Goal: Transaction & Acquisition: Register for event/course

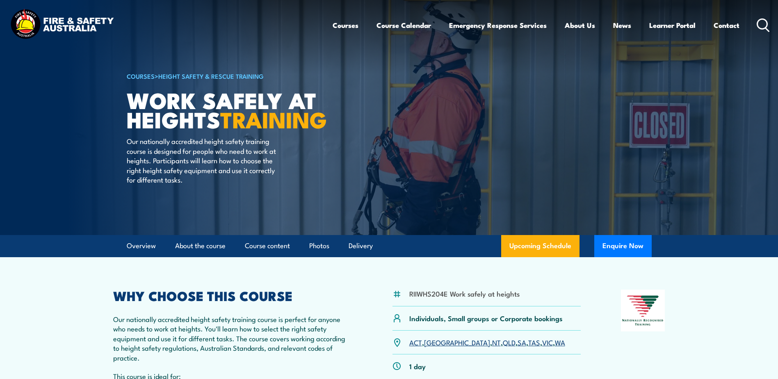
click at [542, 339] on link "VIC" at bounding box center [547, 342] width 11 height 10
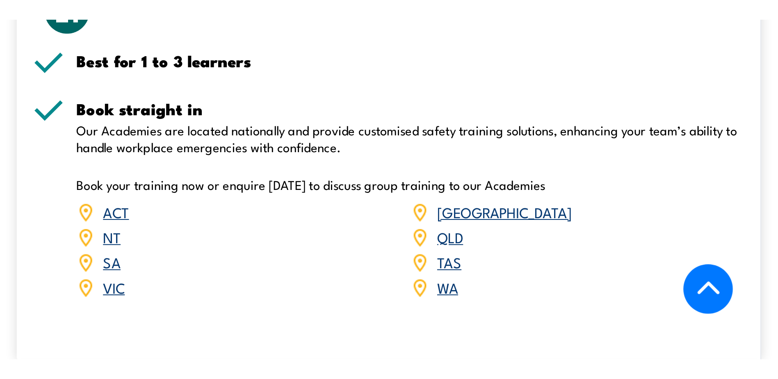
scroll to position [1290, 0]
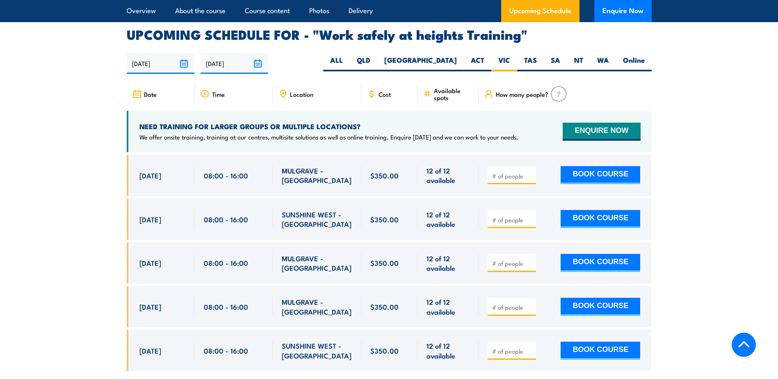
click at [499, 172] on input "number" at bounding box center [512, 176] width 41 height 8
type input "1"
click at [590, 166] on button "BOOK COURSE" at bounding box center [601, 175] width 80 height 18
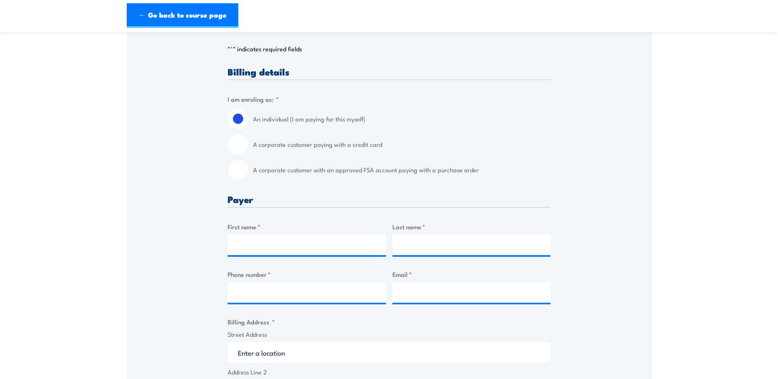
scroll to position [205, 0]
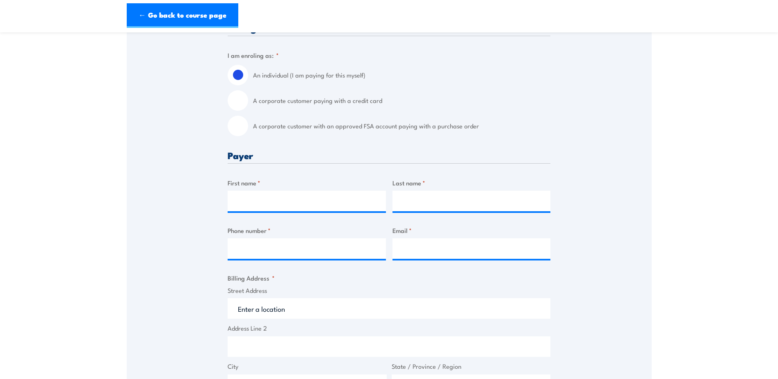
click at [243, 128] on input "A corporate customer with an approved FSA account paying with a purchase order" at bounding box center [238, 126] width 21 height 21
radio input "true"
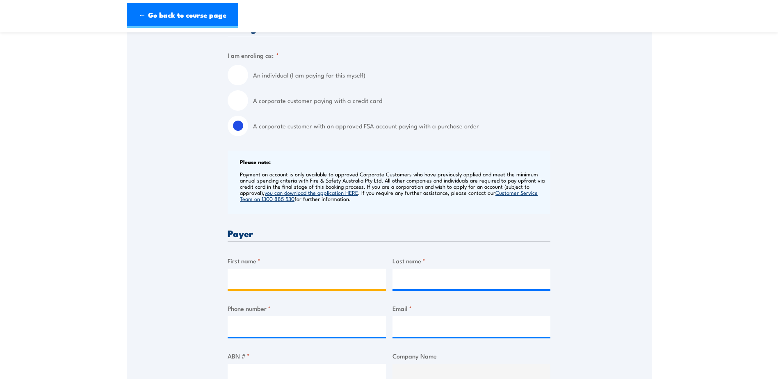
click at [269, 275] on input "First name *" at bounding box center [307, 279] width 158 height 21
type input "c"
type input "[PERSON_NAME]"
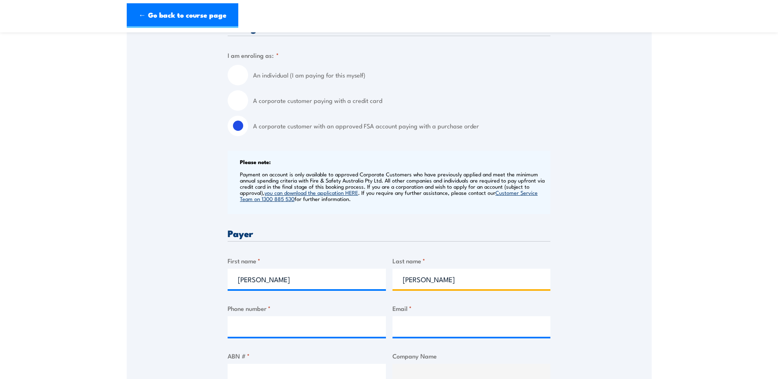
type input "[PERSON_NAME]"
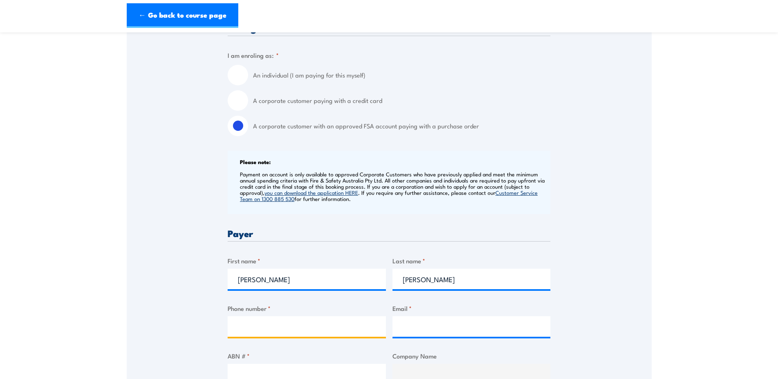
click at [288, 324] on input "Phone number *" at bounding box center [307, 326] width 158 height 21
click at [483, 231] on h3 "Payer" at bounding box center [389, 233] width 323 height 9
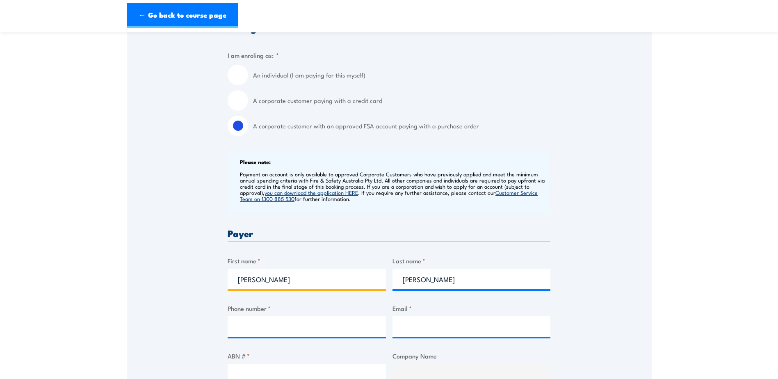
drag, startPoint x: 304, startPoint y: 284, endPoint x: 181, endPoint y: 261, distance: 124.7
type input "[PERSON_NAME]"
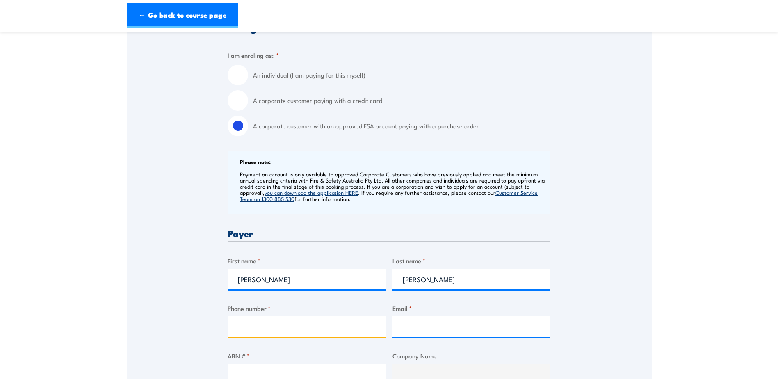
type input "0385442356"
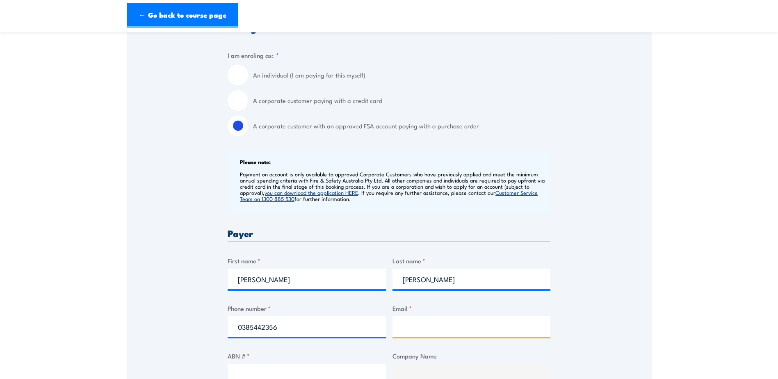
type input "[PERSON_NAME][EMAIL_ADDRESS][PERSON_NAME][DOMAIN_NAME]"
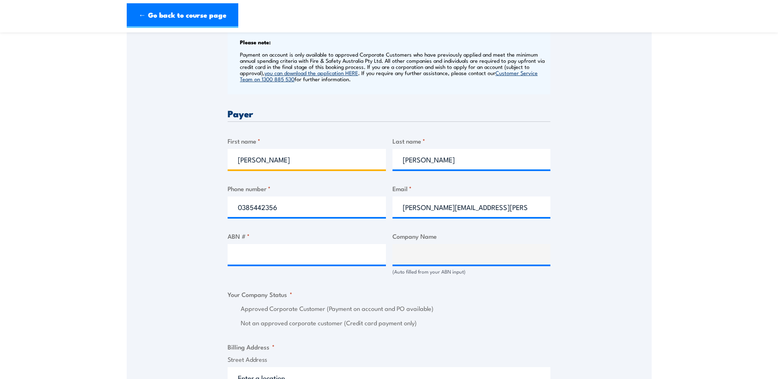
scroll to position [369, 0]
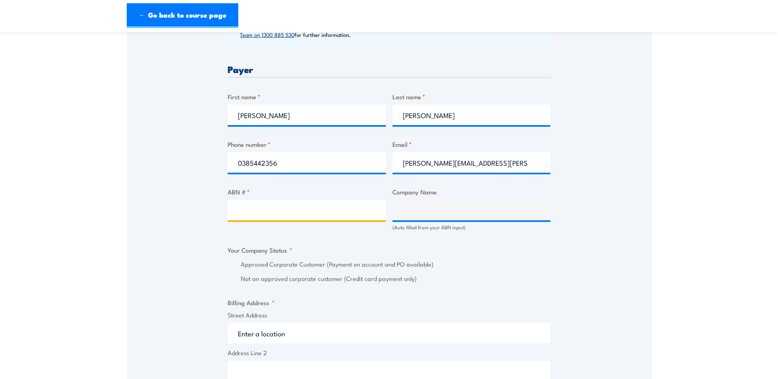
click at [282, 206] on input "ABN # *" at bounding box center [307, 210] width 158 height 21
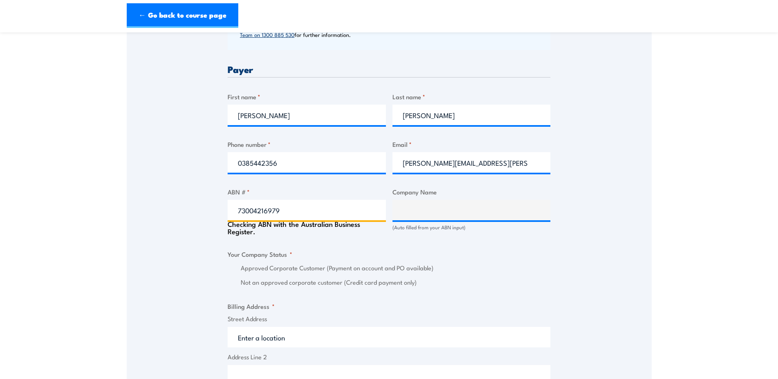
type input "73004216979"
type input "[PERSON_NAME] TRANSFORMER COMPANY PROPRIETARY LIMITED"
radio input "true"
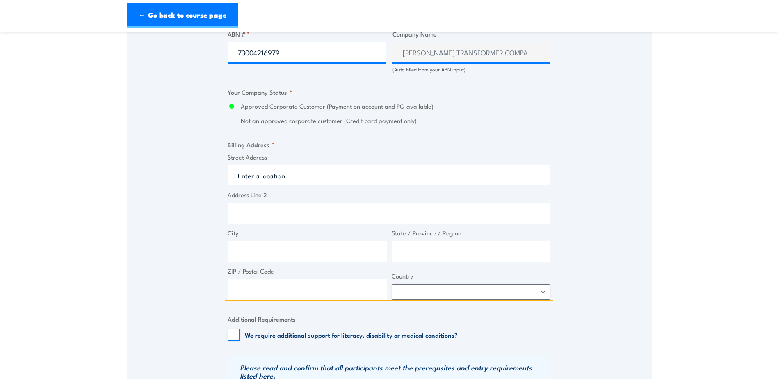
scroll to position [533, 0]
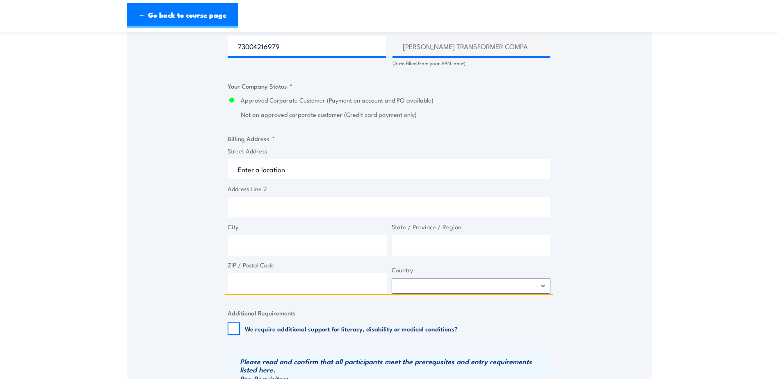
click at [276, 166] on input "Street Address" at bounding box center [389, 169] width 323 height 21
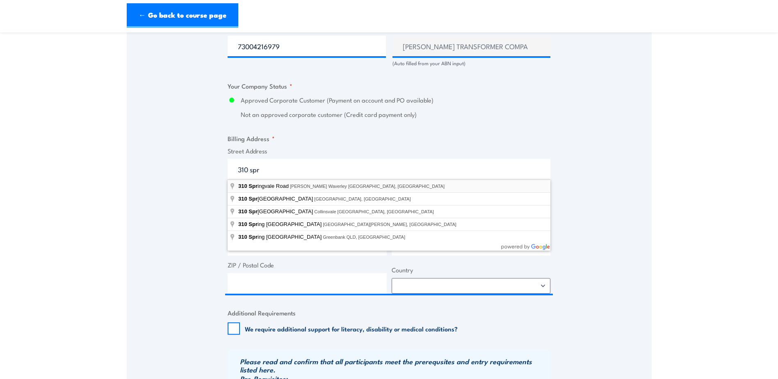
type input "[STREET_ADDRESS][PERSON_NAME]"
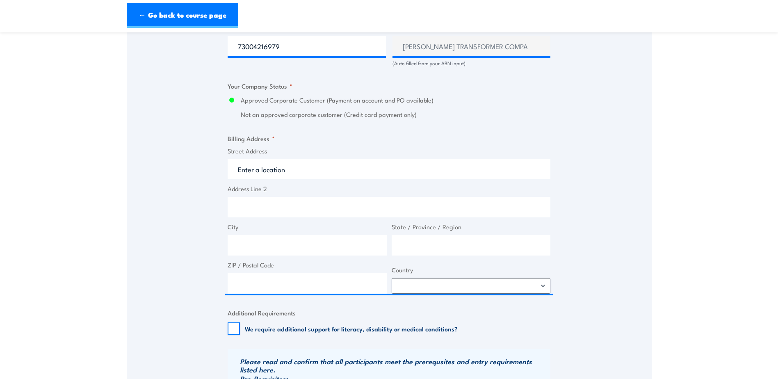
type input "[STREET_ADDRESS]"
type input "[PERSON_NAME] Waverley"
type input "Victoria"
type input "3150"
select select "[GEOGRAPHIC_DATA]"
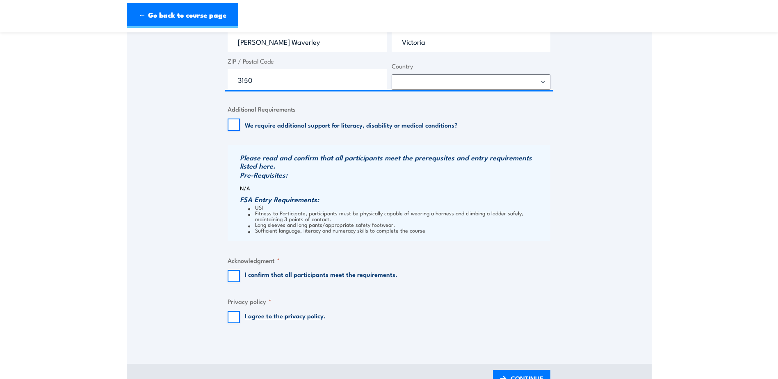
scroll to position [821, 0]
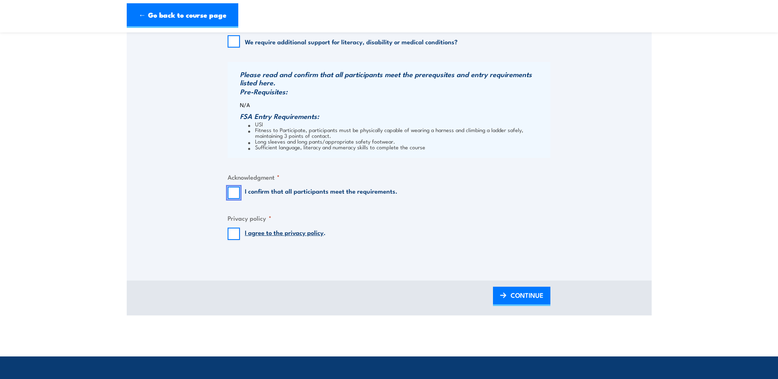
click at [235, 193] on input "I confirm that all participants meet the requirements." at bounding box center [234, 193] width 12 height 12
checkbox input "true"
click at [238, 233] on input "I agree to the privacy policy ." at bounding box center [234, 234] width 12 height 12
checkbox input "true"
click at [529, 300] on span "CONTINUE" at bounding box center [527, 295] width 33 height 22
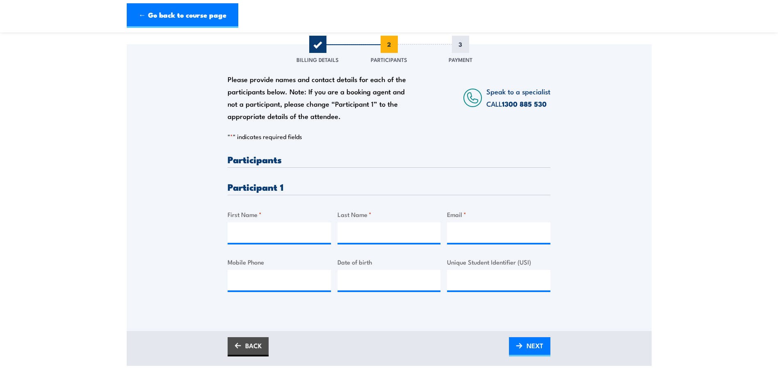
scroll to position [123, 0]
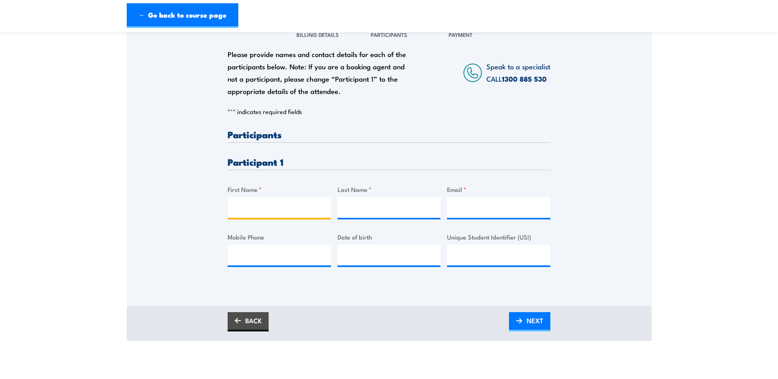
click at [280, 204] on input "First Name *" at bounding box center [279, 207] width 103 height 21
type input "[PERSON_NAME]"
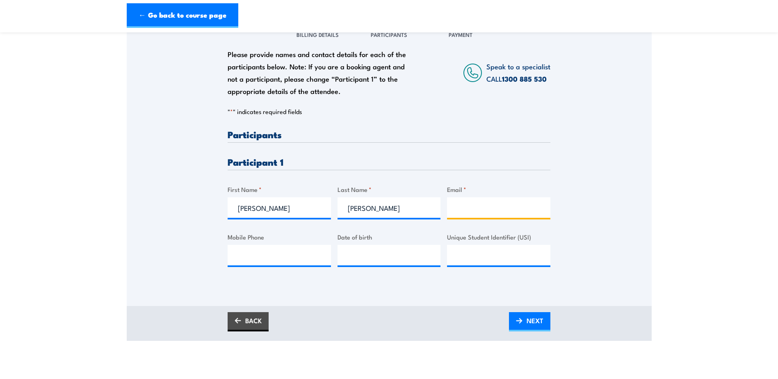
click at [482, 200] on input "Email *" at bounding box center [498, 207] width 103 height 21
paste input "[EMAIL_ADDRESS][DOMAIN_NAME]"
type input "[EMAIL_ADDRESS][DOMAIN_NAME]"
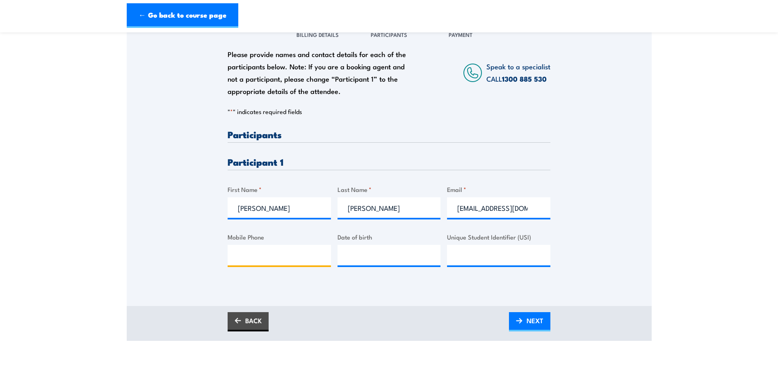
click at [281, 250] on input "Mobile Phone" at bounding box center [279, 255] width 103 height 21
paste input "0461542956"
type input "0461542956"
click at [359, 258] on input "__/__/____" at bounding box center [389, 255] width 103 height 21
type input "[DATE]"
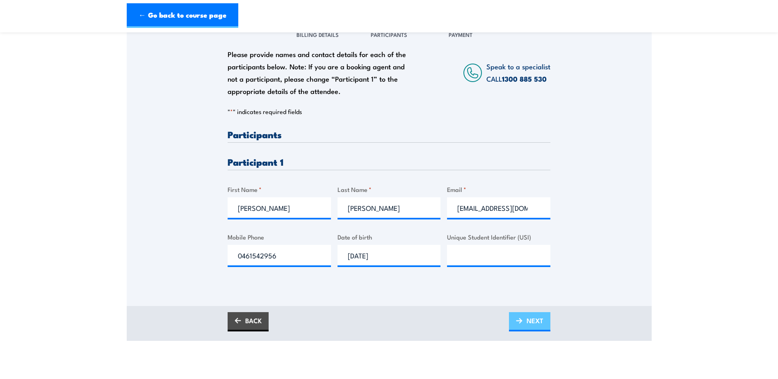
click at [540, 318] on span "NEXT" at bounding box center [535, 321] width 17 height 22
click at [534, 210] on input "[EMAIL_ADDRESS][DOMAIN_NAME]" at bounding box center [498, 207] width 103 height 21
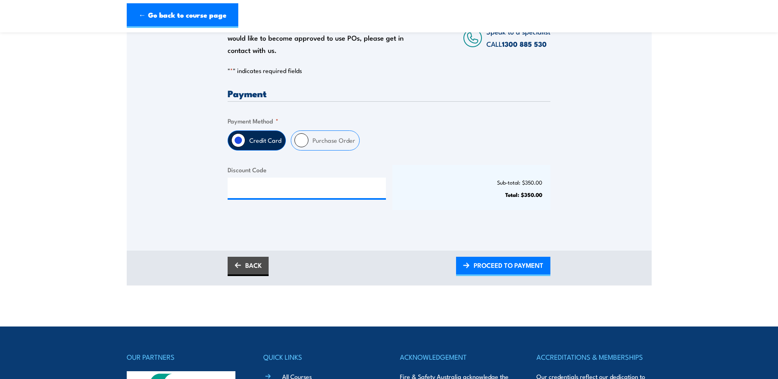
scroll to position [164, 0]
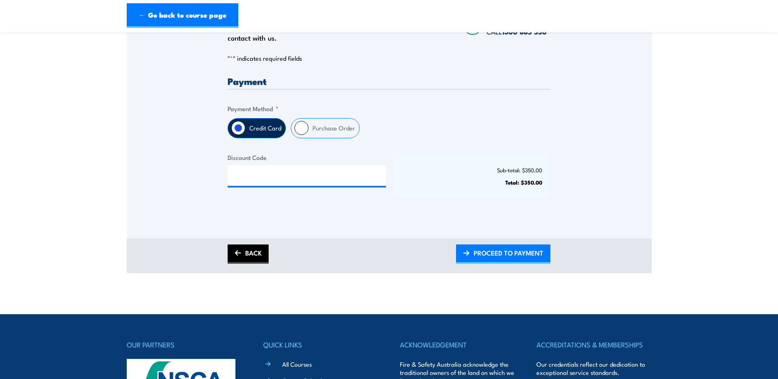
click at [248, 257] on link "BACK" at bounding box center [248, 254] width 41 height 19
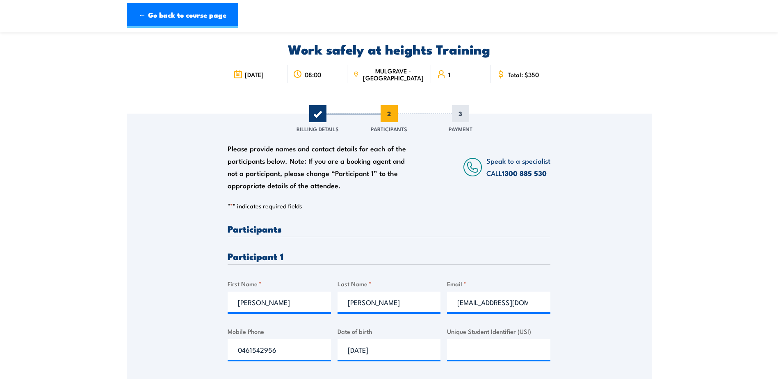
scroll to position [41, 0]
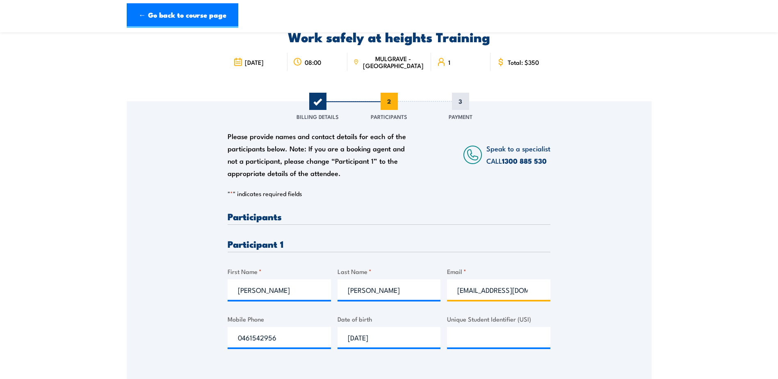
click at [516, 290] on input "[EMAIL_ADDRESS][DOMAIN_NAME]" at bounding box center [498, 289] width 103 height 21
click at [614, 230] on div "Please provide names and contact details for each of the participants below. No…" at bounding box center [389, 233] width 525 height 264
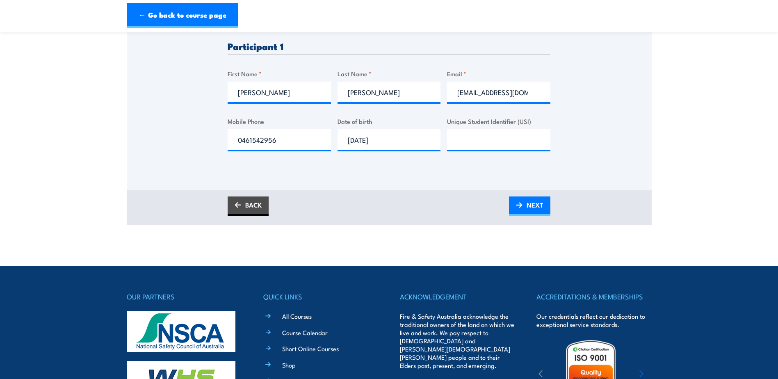
scroll to position [246, 0]
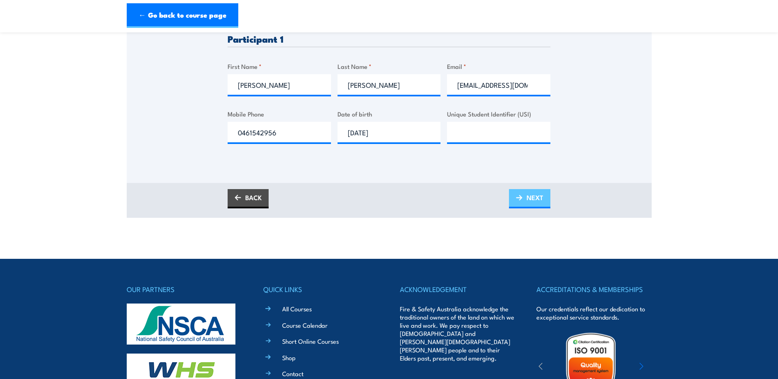
click at [530, 198] on span "NEXT" at bounding box center [535, 198] width 17 height 22
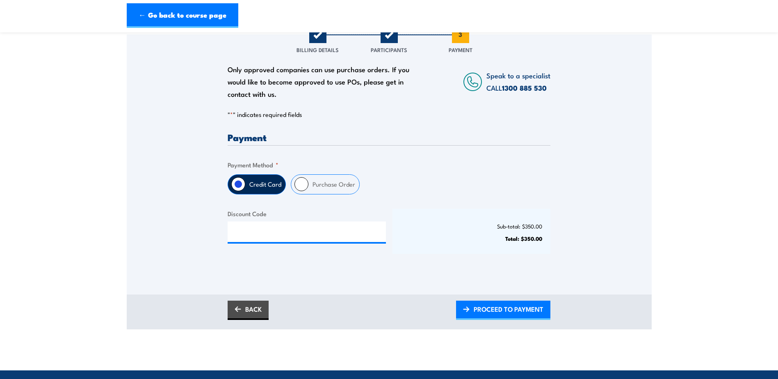
scroll to position [123, 0]
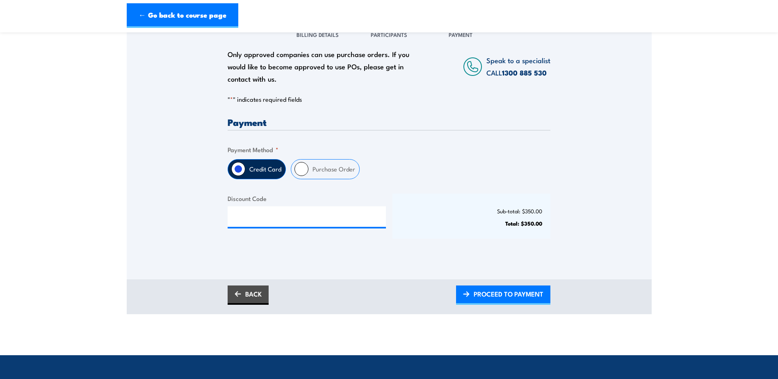
click at [321, 167] on label "Purchase Order" at bounding box center [334, 169] width 51 height 19
click at [309, 167] on input "Purchase Order" at bounding box center [302, 169] width 14 height 14
radio input "true"
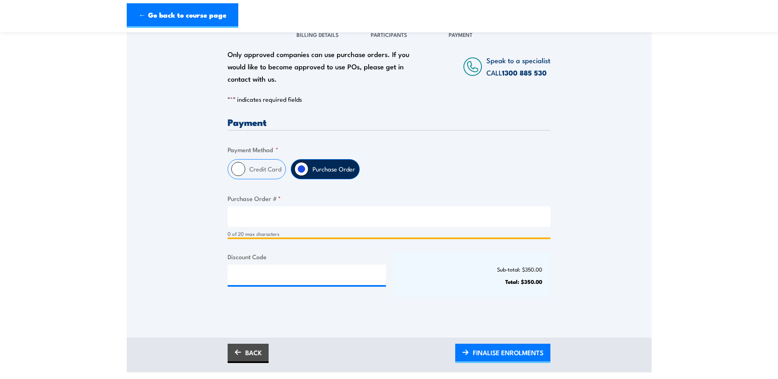
click at [304, 217] on input "Purchase Order # *" at bounding box center [389, 216] width 323 height 21
type input "tbc"
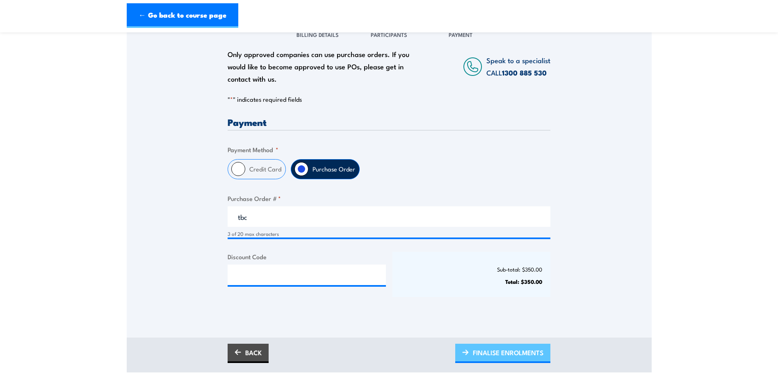
click at [471, 346] on link "FINALISE ENROLMENTS" at bounding box center [502, 353] width 95 height 19
click at [540, 355] on span "PLEASE WAIT..." at bounding box center [521, 353] width 46 height 22
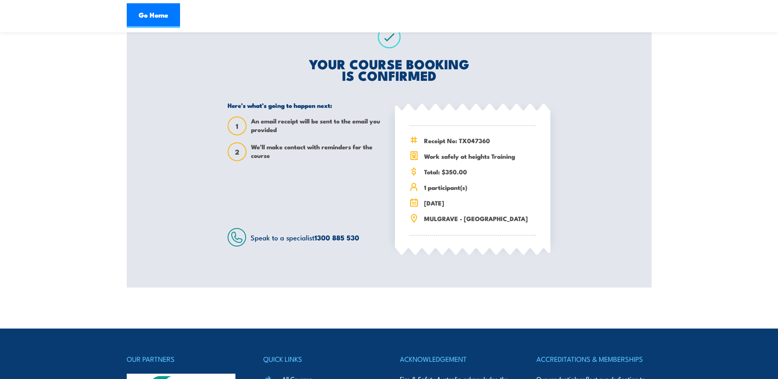
scroll to position [164, 0]
